Goal: Task Accomplishment & Management: Use online tool/utility

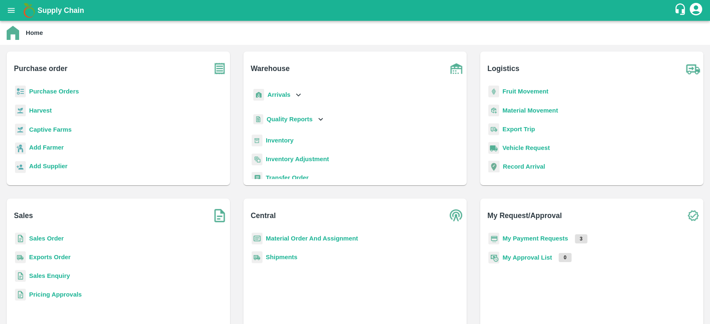
click at [45, 237] on b "Sales Order" at bounding box center [46, 238] width 35 height 7
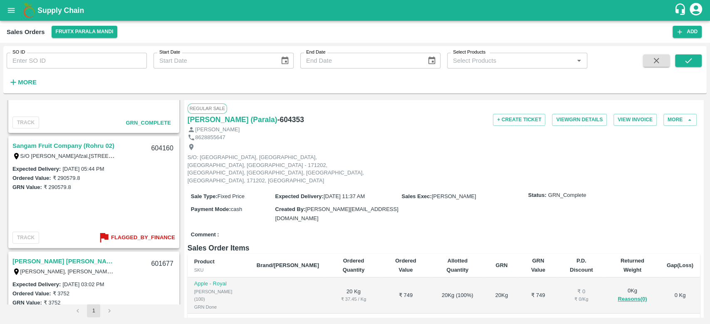
scroll to position [1234, 0]
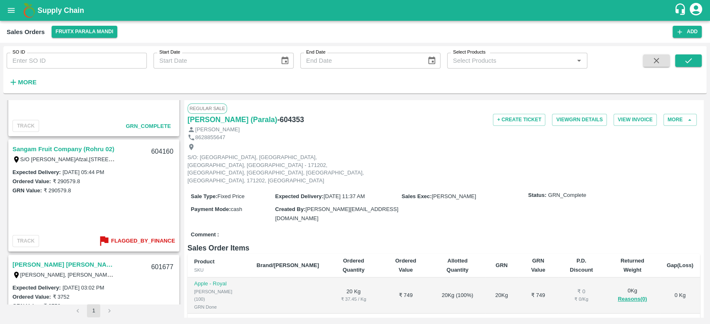
click at [73, 261] on link "[PERSON_NAME] [PERSON_NAME](Parala)" at bounding box center [64, 264] width 104 height 11
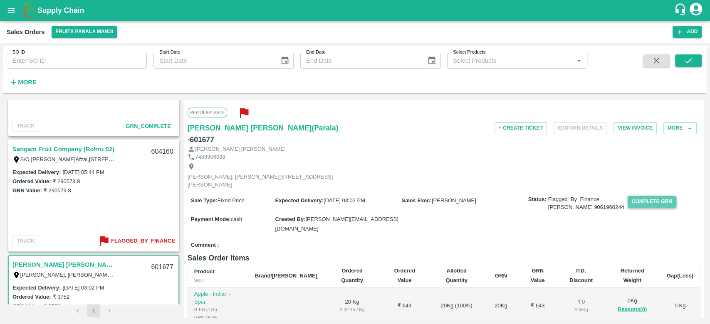
click at [649, 196] on button "Complete GRN" at bounding box center [651, 202] width 49 height 12
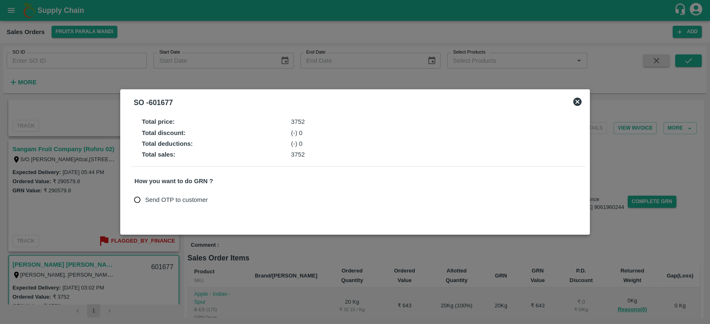
click at [111, 243] on div at bounding box center [355, 162] width 710 height 324
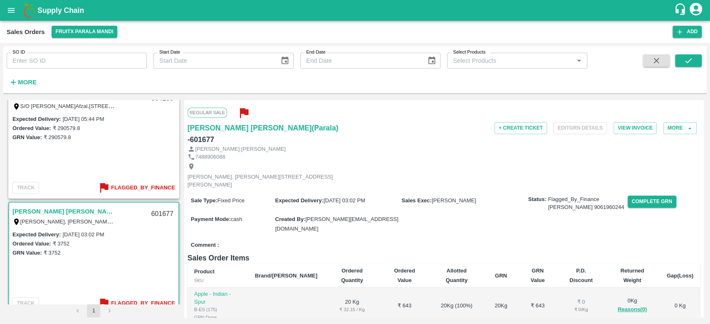
scroll to position [1298, 0]
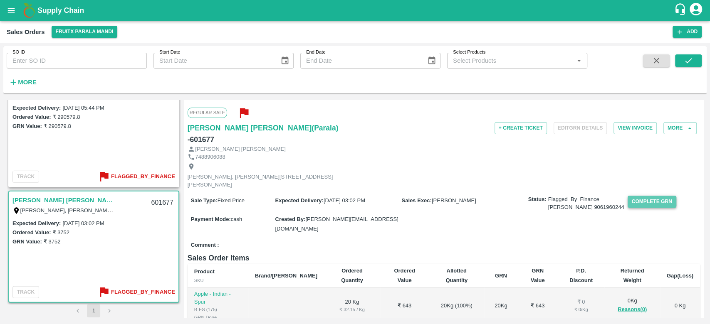
click at [649, 196] on button "Complete GRN" at bounding box center [651, 202] width 49 height 12
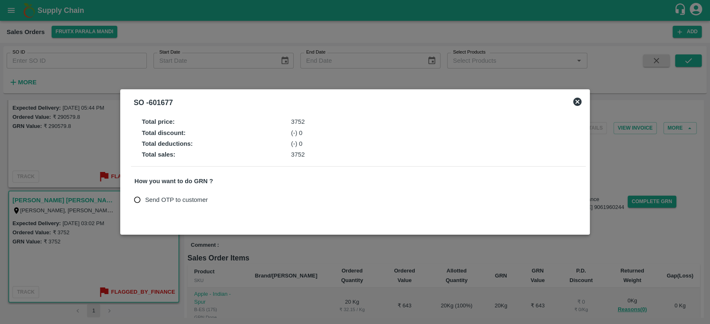
click at [577, 101] on icon at bounding box center [577, 102] width 10 height 10
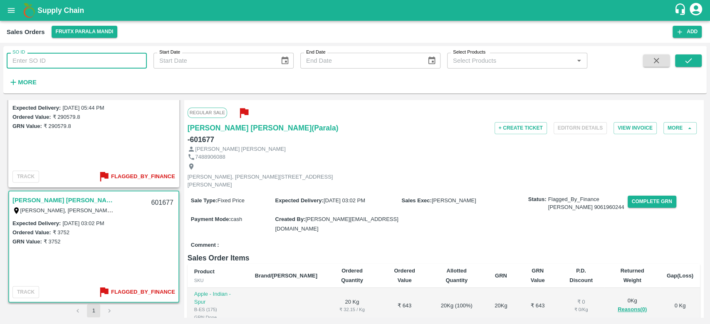
click at [75, 60] on input "SO ID" at bounding box center [77, 61] width 140 height 16
type input "601864"
click at [686, 62] on icon "submit" at bounding box center [687, 60] width 9 height 9
